Goal: Find specific page/section: Find specific page/section

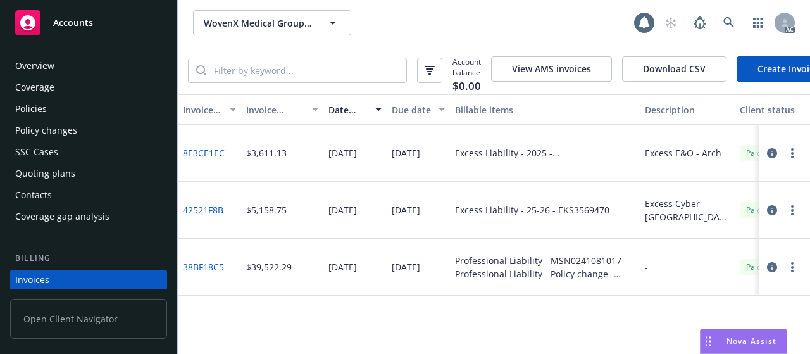
scroll to position [82, 0]
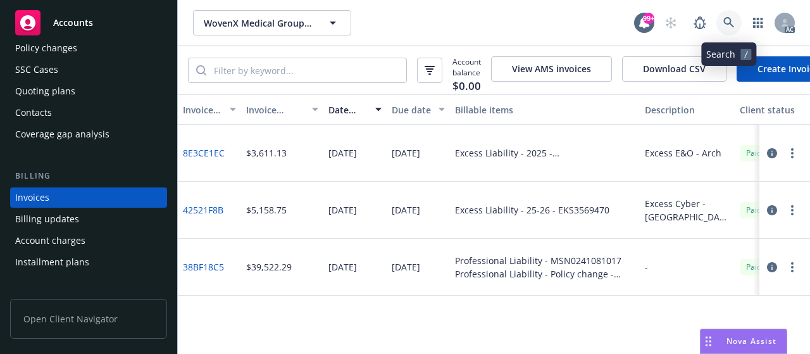
click at [728, 25] on icon at bounding box center [728, 22] width 11 height 11
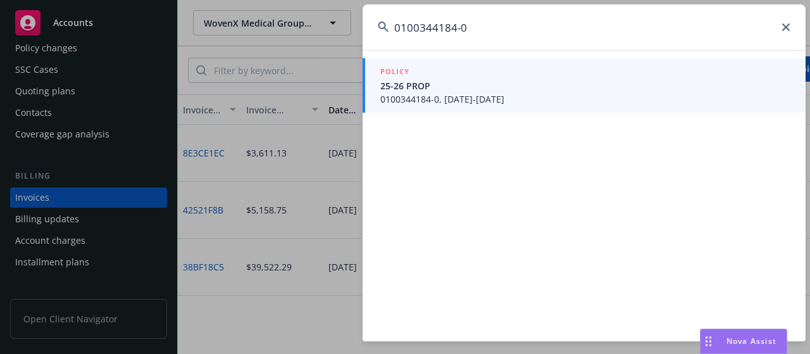
type input "0100344184-0"
click at [457, 89] on span "25-26 PROP" at bounding box center [585, 85] width 410 height 13
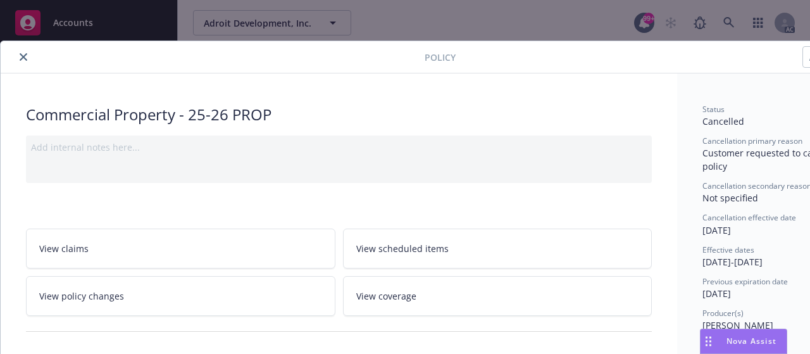
click at [23, 53] on icon "close" at bounding box center [24, 57] width 8 height 8
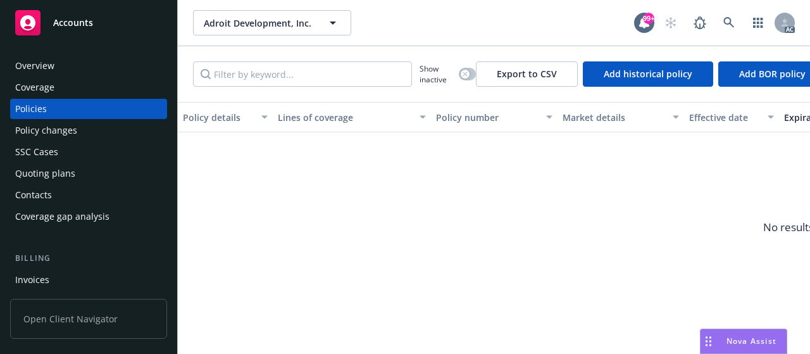
click at [39, 273] on div "Invoices" at bounding box center [32, 279] width 34 height 20
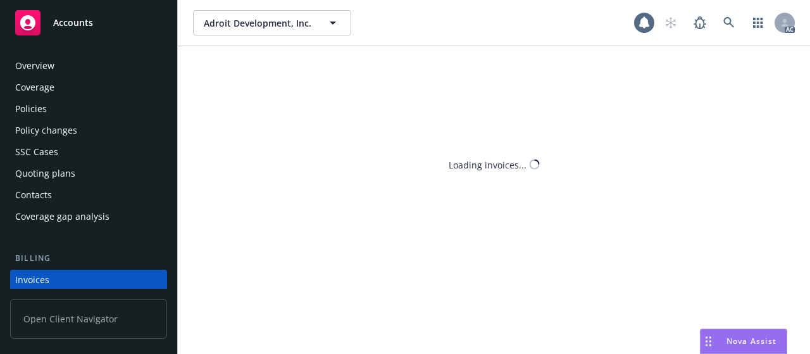
scroll to position [82, 0]
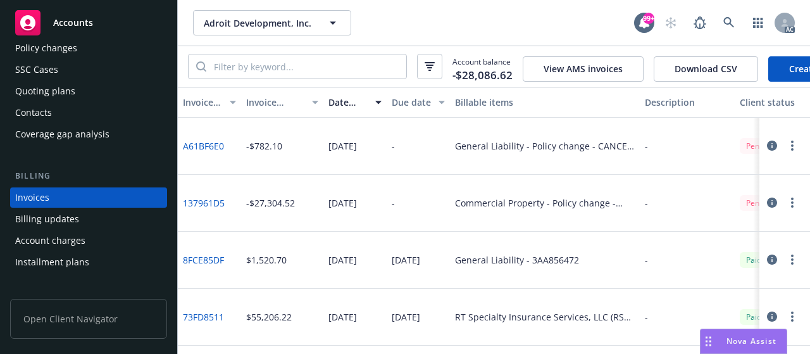
click at [263, 109] on div "Invoice amount" at bounding box center [275, 101] width 58 height 13
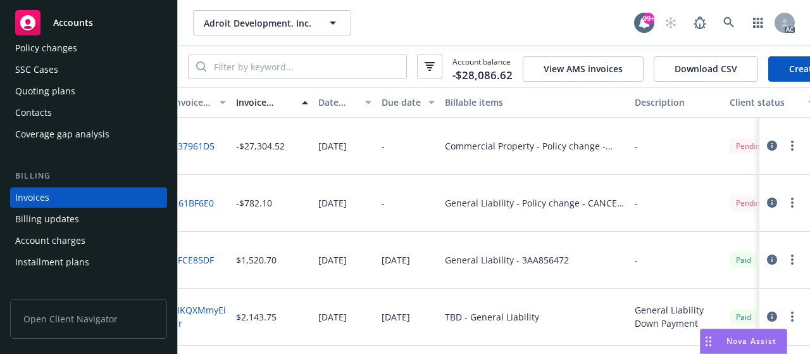
scroll to position [0, 0]
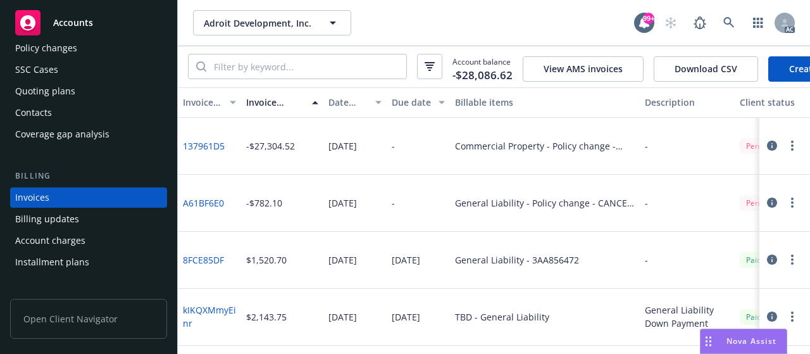
click at [204, 148] on link "137961D5" at bounding box center [204, 145] width 42 height 13
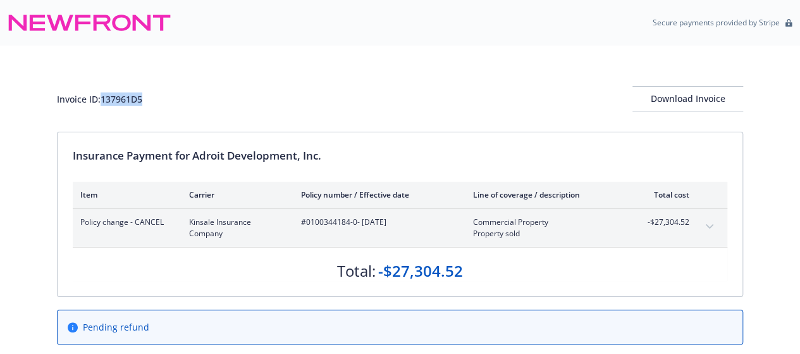
drag, startPoint x: 158, startPoint y: 97, endPoint x: 106, endPoint y: 101, distance: 52.6
click at [105, 99] on div "Invoice ID: 137961D5 Download Invoice" at bounding box center [400, 98] width 686 height 25
copy div "37961D5"
